Goal: Check status: Check status

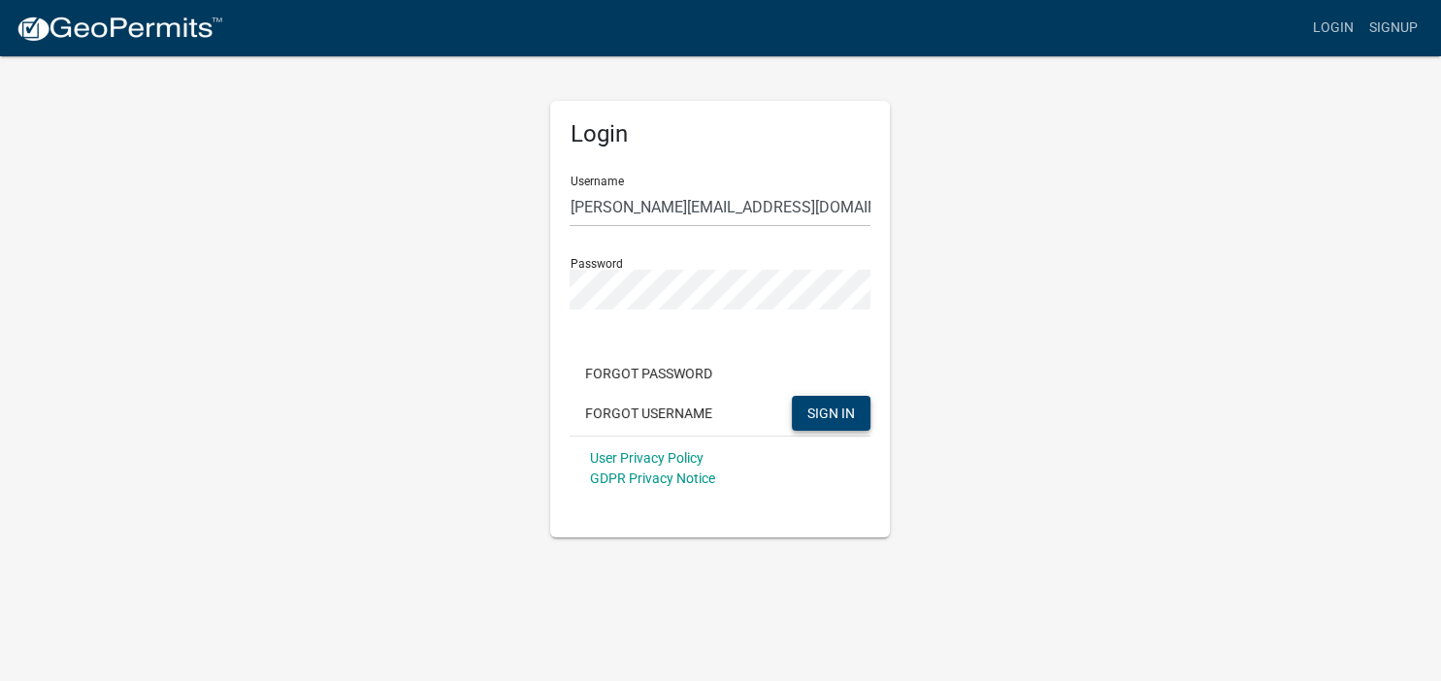
click at [819, 409] on span "SIGN IN" at bounding box center [832, 413] width 48 height 16
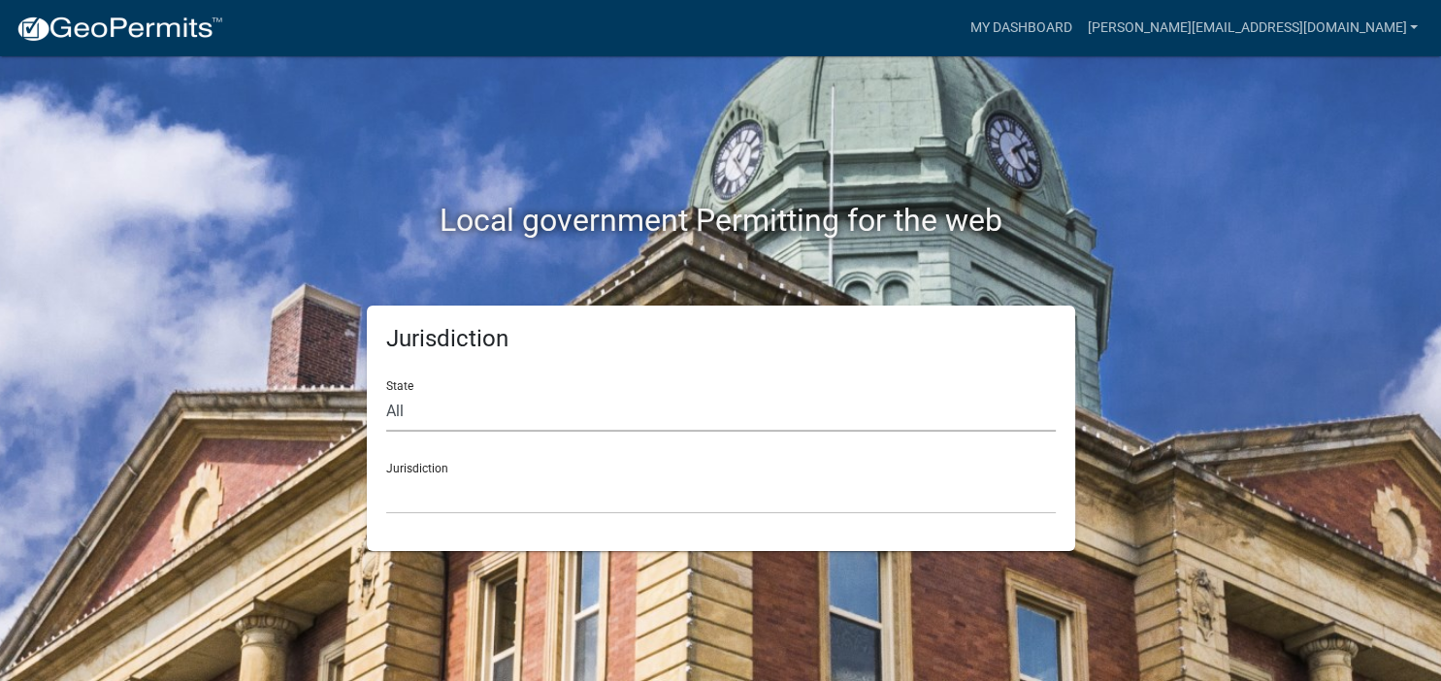
click at [386, 392] on select "All [US_STATE] [US_STATE] [US_STATE] [US_STATE] [US_STATE] [US_STATE] [US_STATE…" at bounding box center [721, 412] width 670 height 40
select select "[US_STATE]"
click option "[US_STATE]" at bounding box center [0, 0] width 0 height 0
click at [386, 475] on select "[GEOGRAPHIC_DATA], [US_STATE][PERSON_NAME][GEOGRAPHIC_DATA], [US_STATE][PERSON_…" at bounding box center [721, 495] width 670 height 40
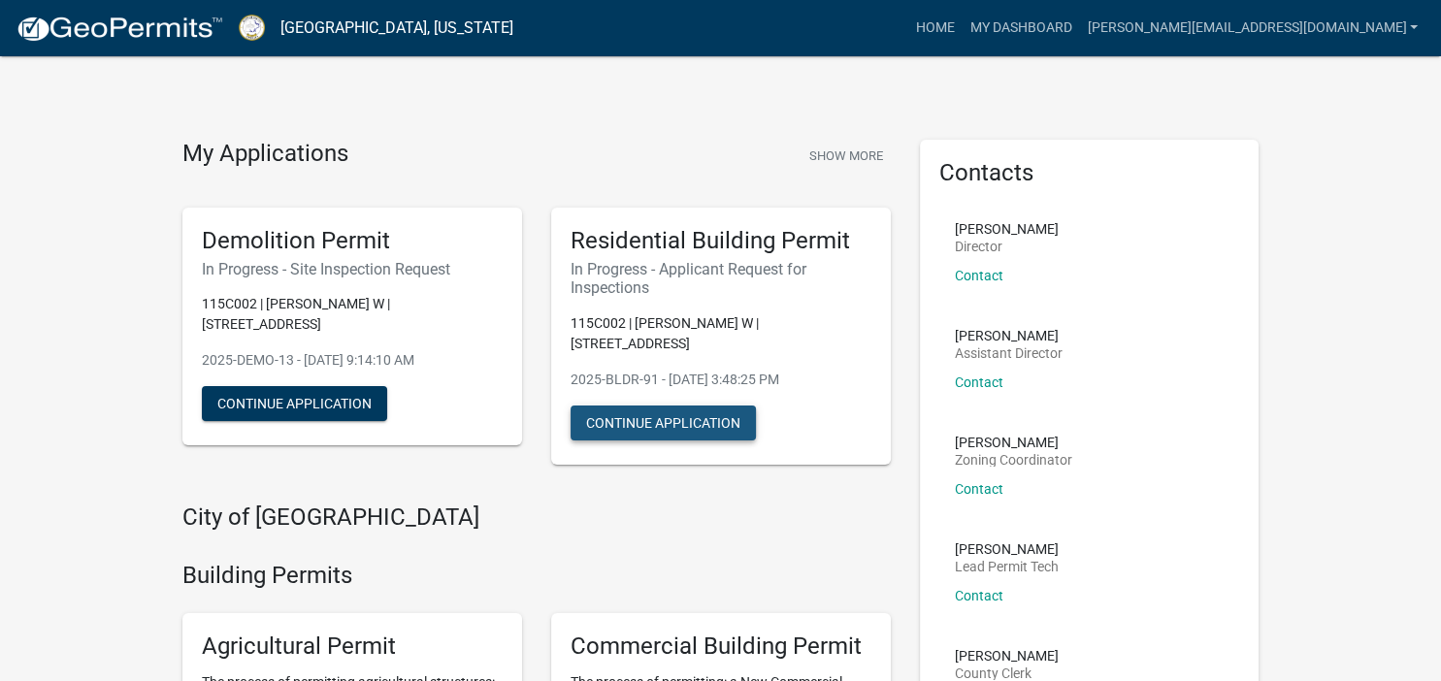
click at [681, 406] on button "Continue Application" at bounding box center [663, 423] width 185 height 35
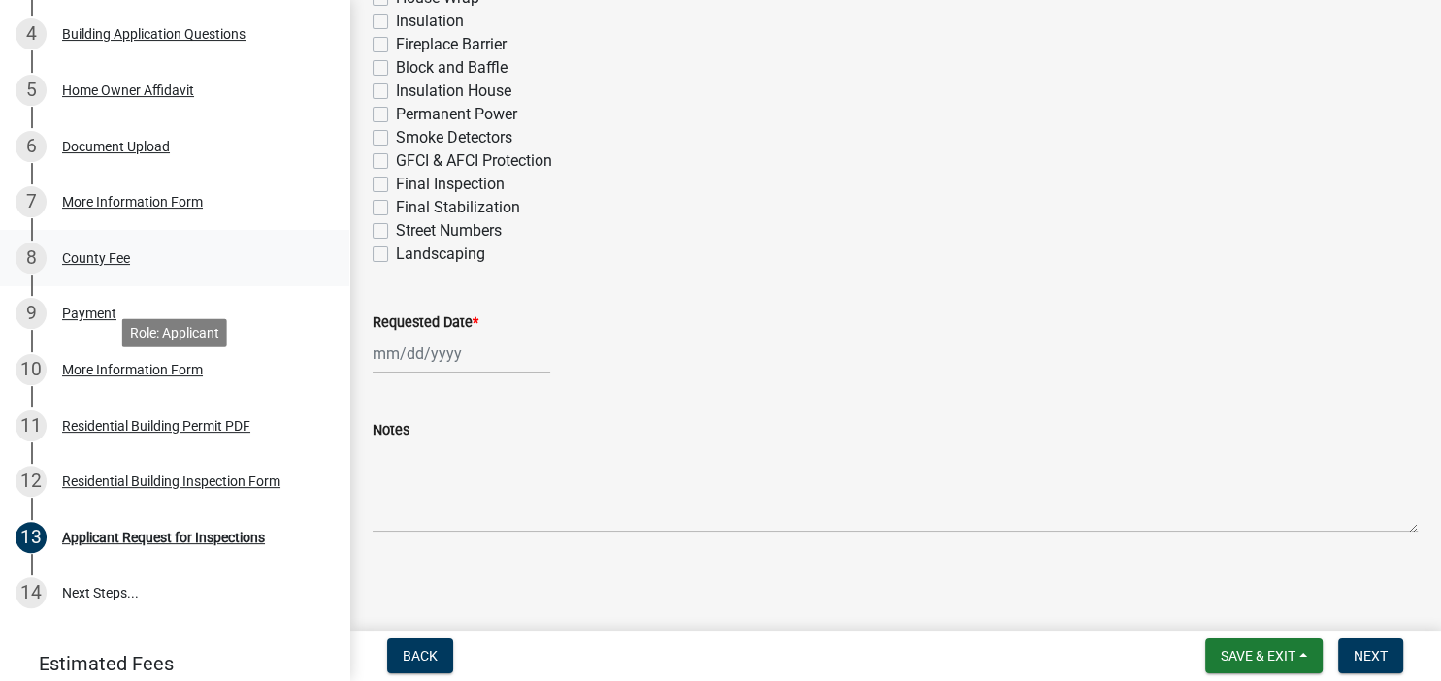
scroll to position [489, 0]
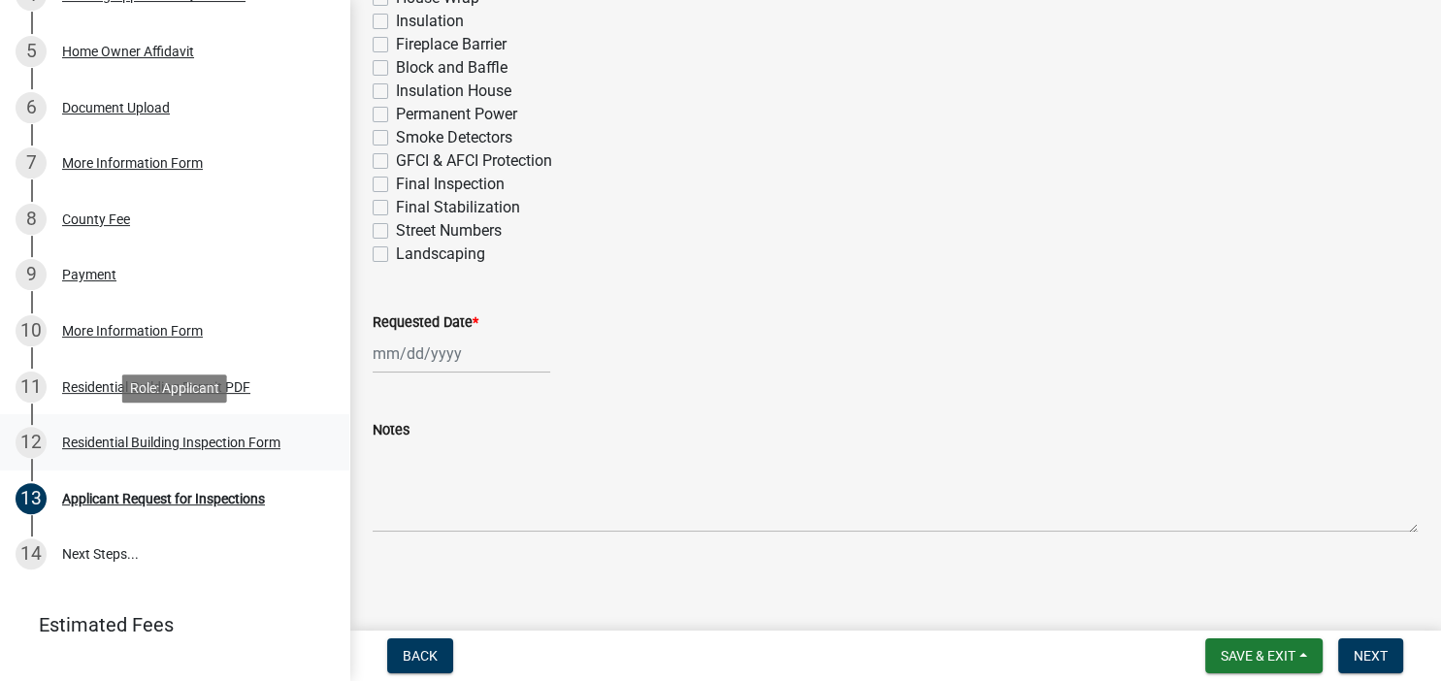
click at [189, 440] on div "Residential Building Inspection Form" at bounding box center [171, 443] width 218 height 14
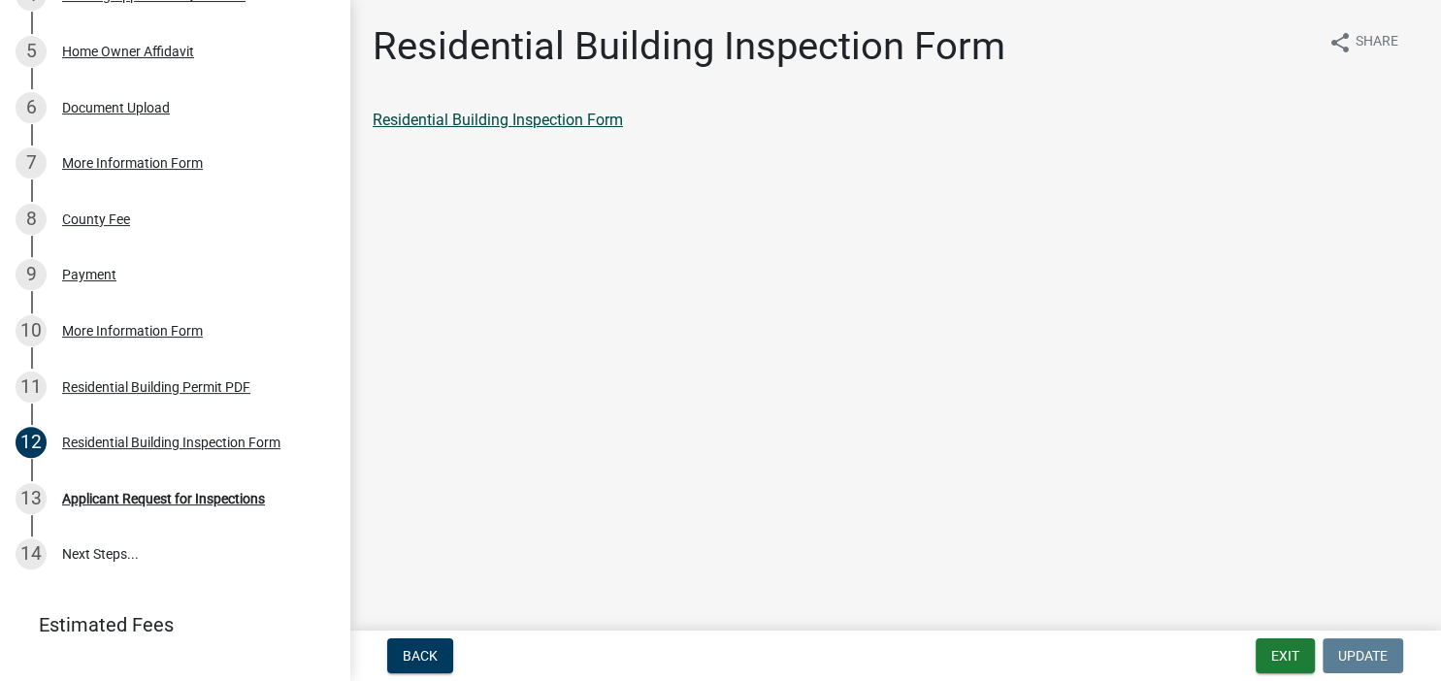
click at [534, 120] on link "Residential Building Inspection Form" at bounding box center [498, 120] width 250 height 18
click at [153, 382] on div "Residential Building Permit PDF" at bounding box center [156, 387] width 188 height 14
click at [568, 117] on link "Residential Building Permit PDF" at bounding box center [481, 120] width 217 height 18
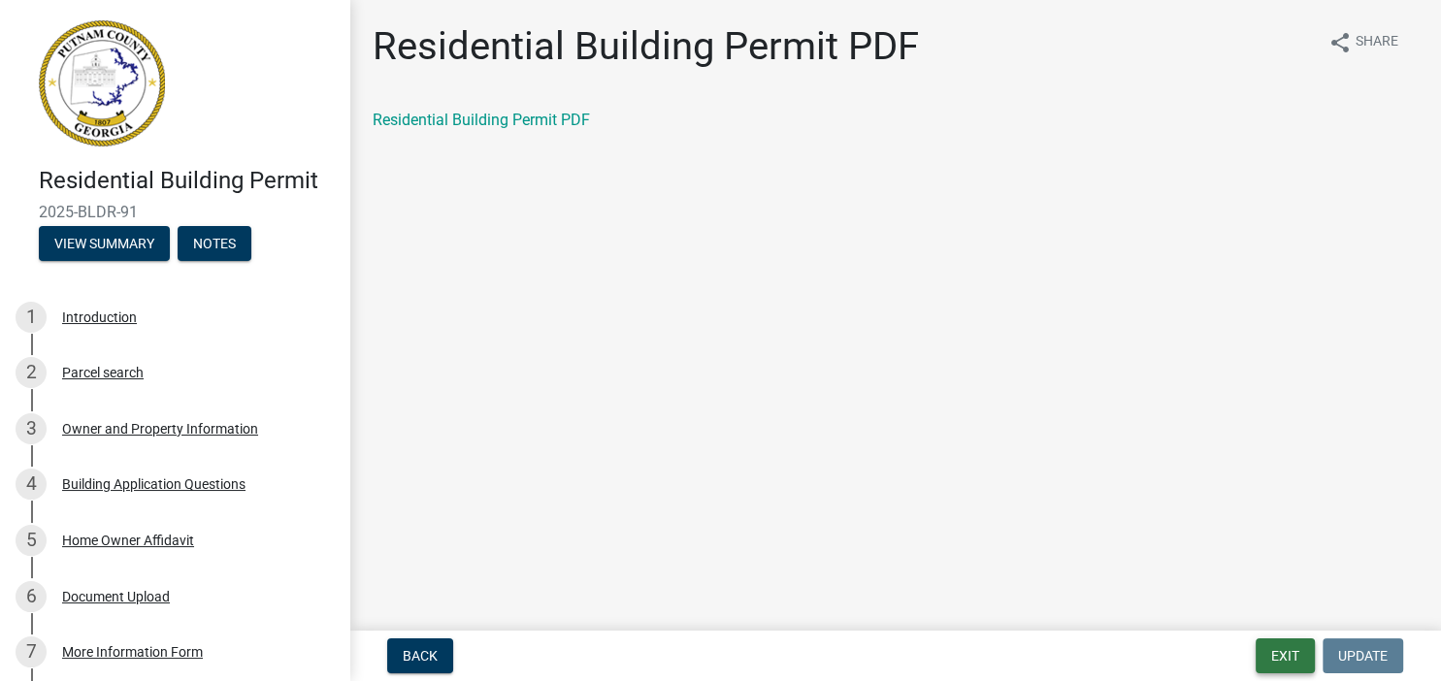
drag, startPoint x: 1290, startPoint y: 650, endPoint x: 1239, endPoint y: 624, distance: 56.9
click at [1289, 650] on button "Exit" at bounding box center [1285, 656] width 59 height 35
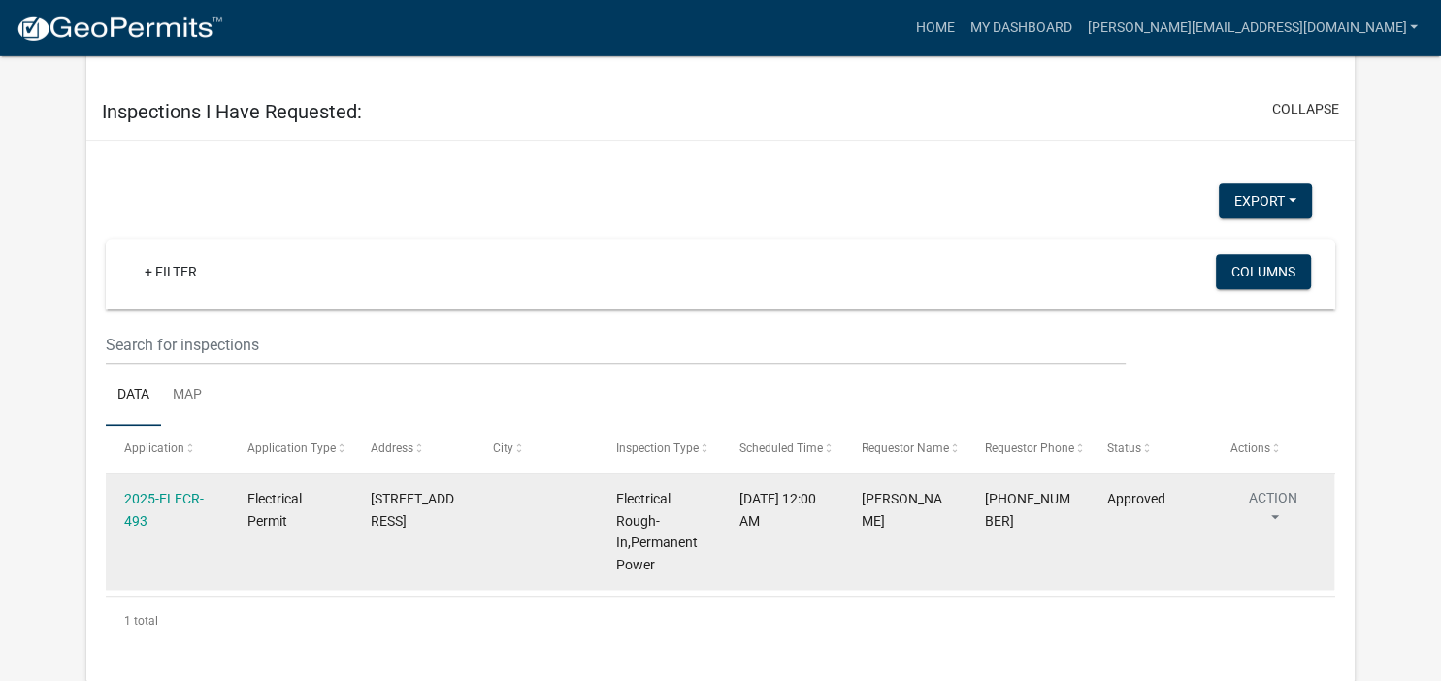
scroll to position [1474, 0]
click at [136, 499] on link "2025-ELECR-493" at bounding box center [164, 509] width 80 height 38
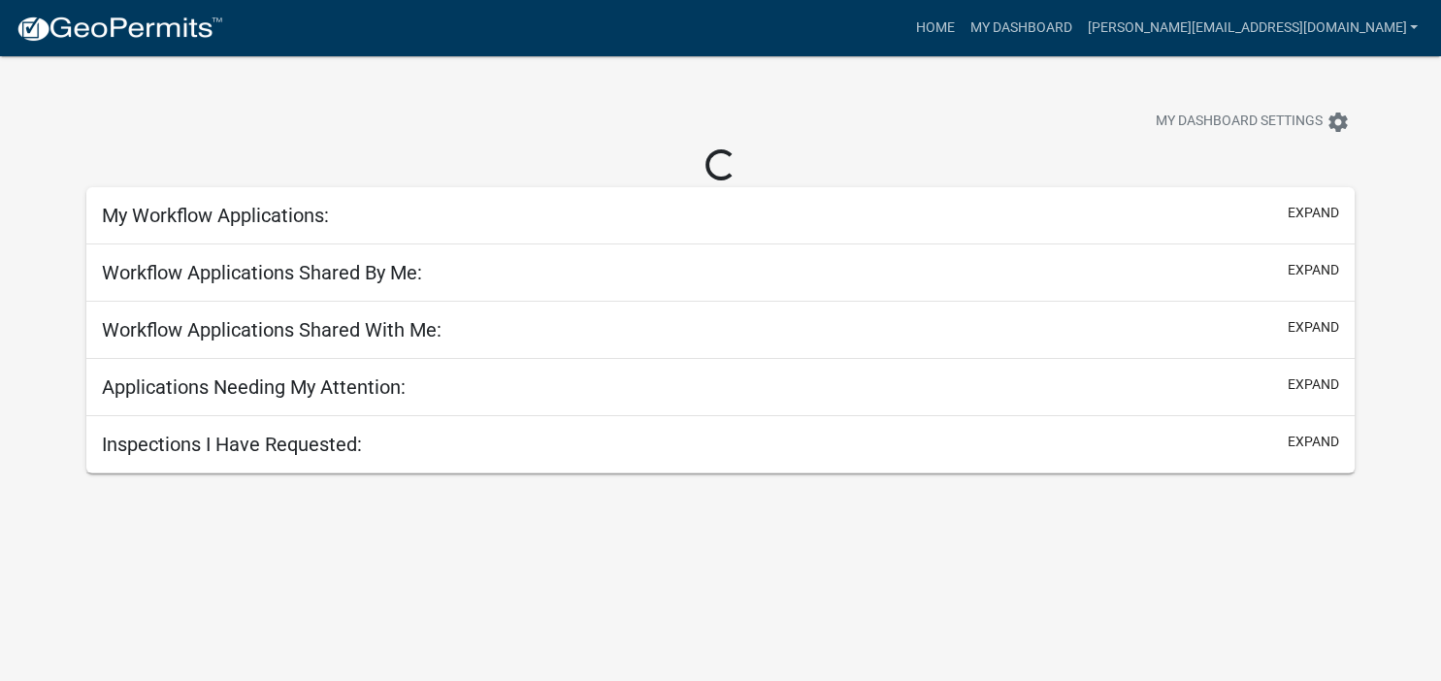
scroll to position [56, 0]
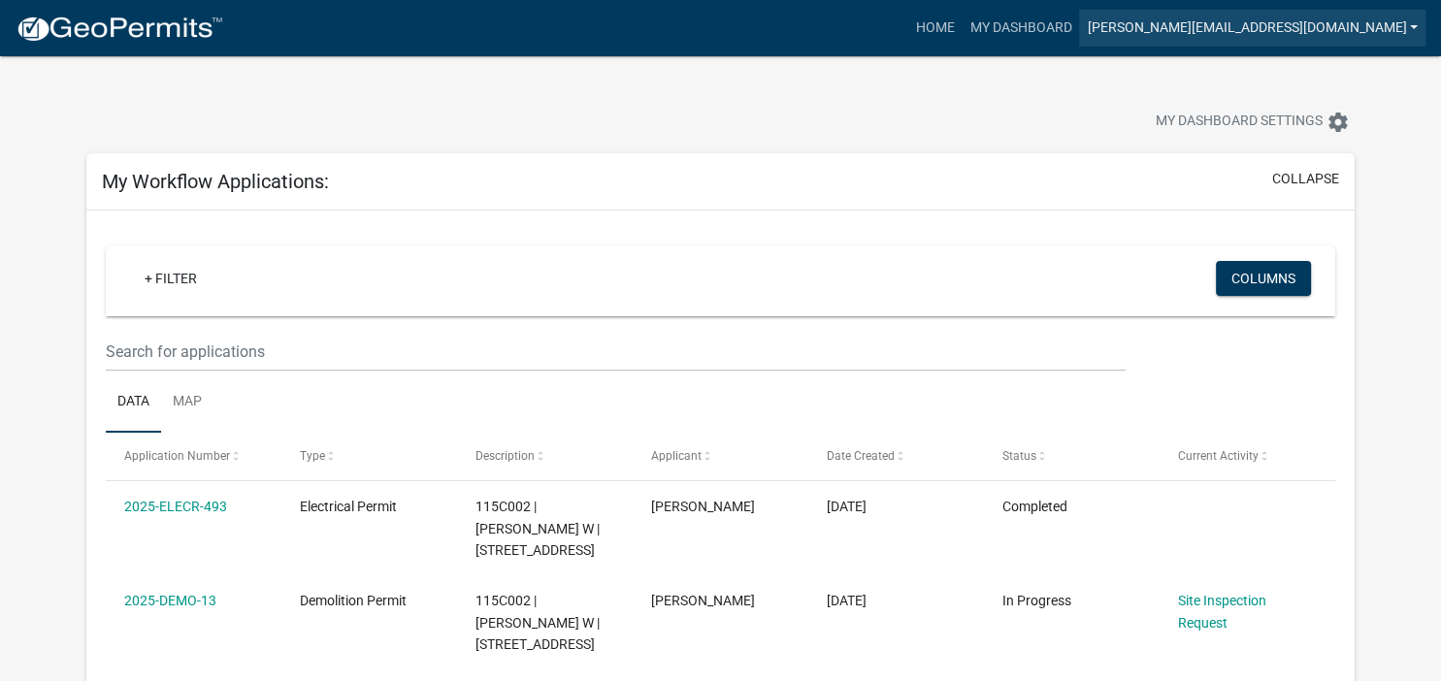
click at [1343, 24] on link "[PERSON_NAME][EMAIL_ADDRESS][DOMAIN_NAME]" at bounding box center [1252, 28] width 347 height 37
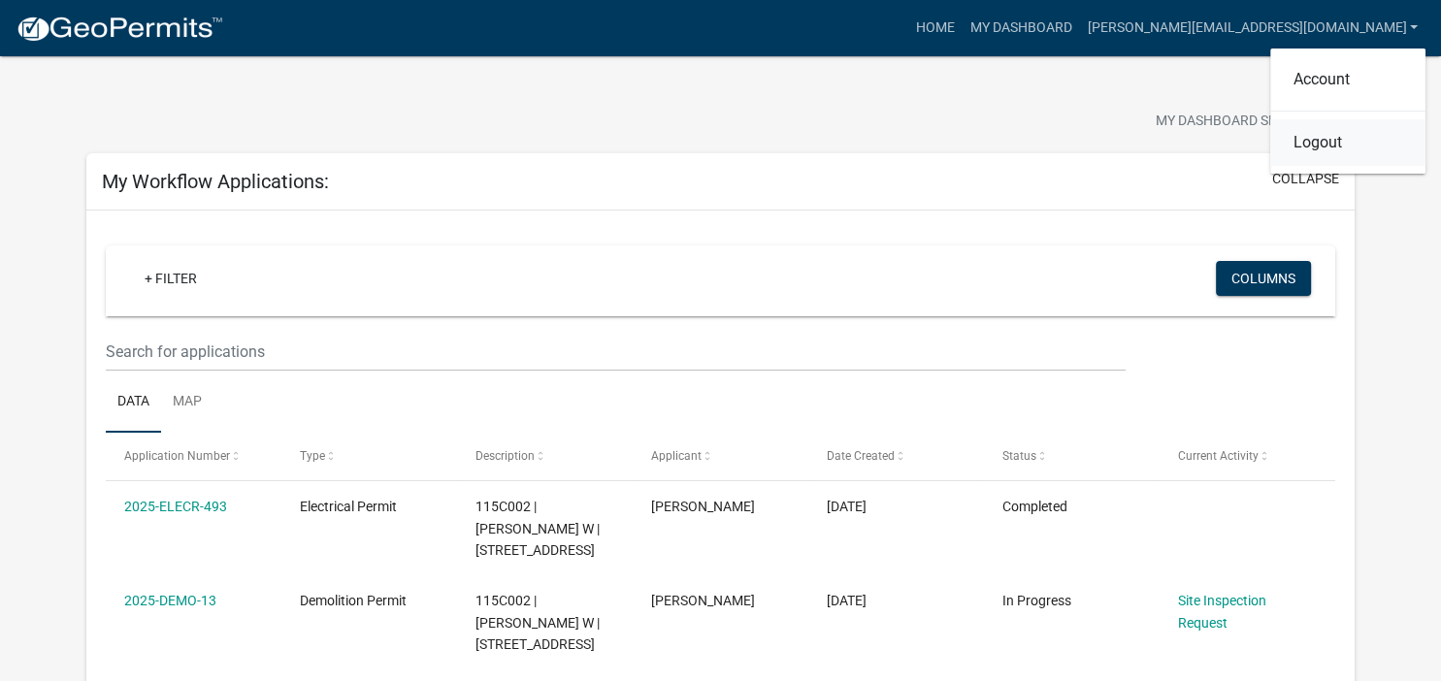
click at [1338, 141] on link "Logout" at bounding box center [1348, 142] width 155 height 47
